Goal: Information Seeking & Learning: Find specific fact

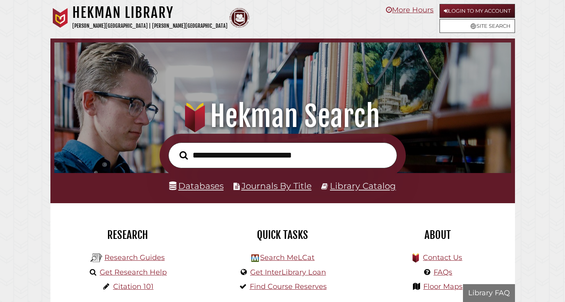
scroll to position [151, 452]
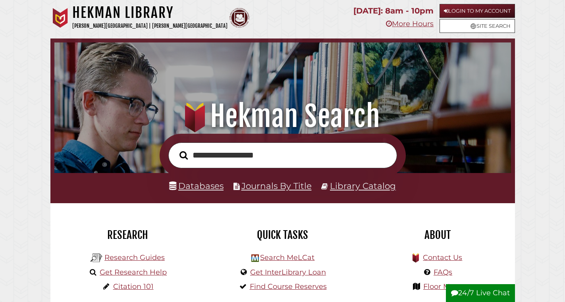
type input "**********"
click at [175, 149] on button "Search" at bounding box center [183, 155] width 16 height 13
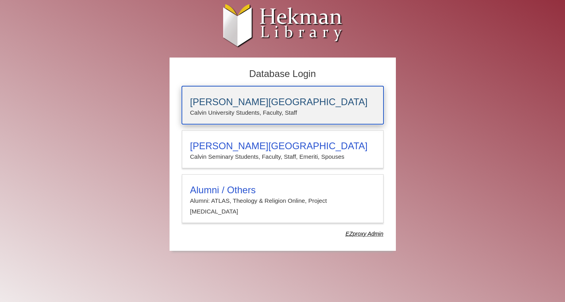
click at [264, 98] on h3 "[PERSON_NAME][GEOGRAPHIC_DATA]" at bounding box center [282, 101] width 185 height 11
